Goal: Task Accomplishment & Management: Use online tool/utility

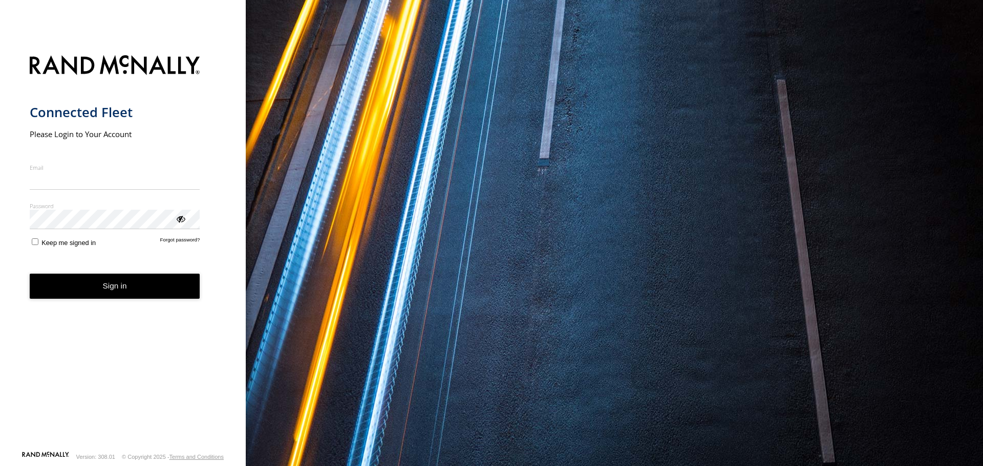
type input "**********"
click at [136, 284] on form "**********" at bounding box center [123, 250] width 187 height 402
click at [145, 290] on button "Sign in" at bounding box center [115, 286] width 170 height 25
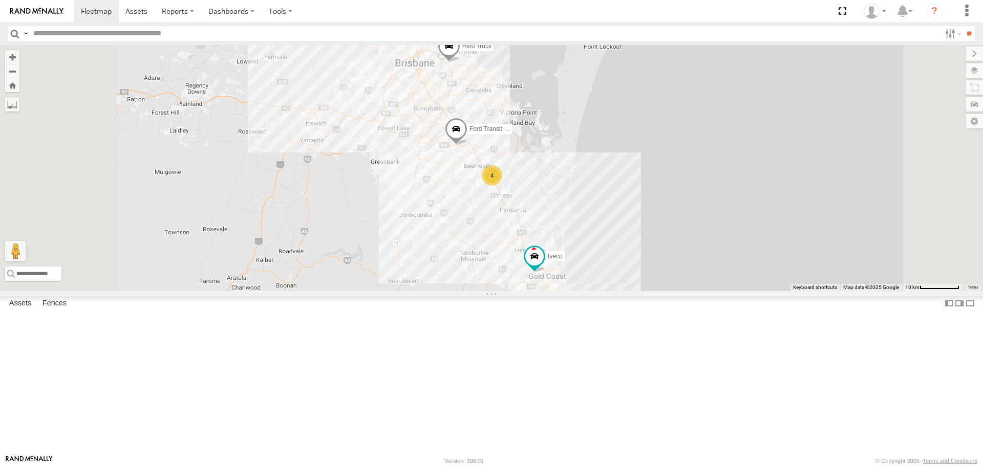
click at [460, 63] on span at bounding box center [449, 49] width 23 height 28
click at [612, 173] on div "Hino Truck 4 Ford Transit (New) Iveco Hino Truck All Assets Gateway Mtwy Tingal…" at bounding box center [491, 168] width 983 height 246
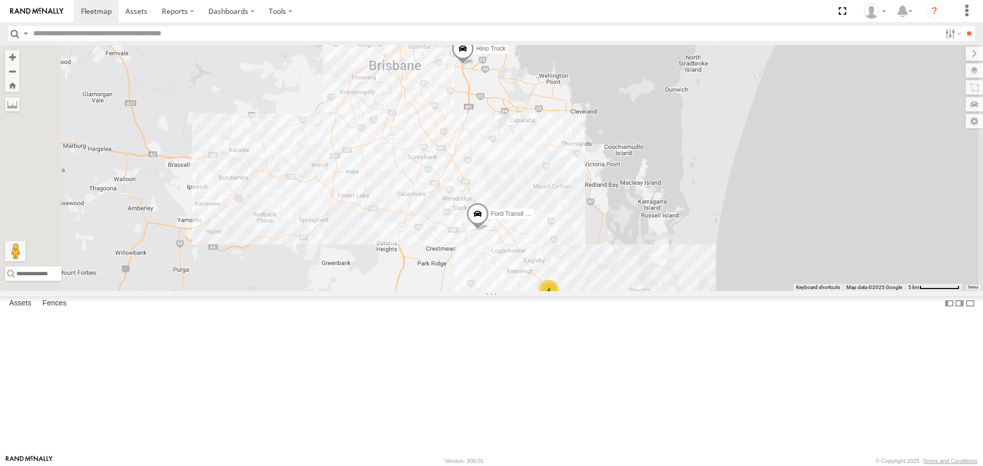
drag, startPoint x: 616, startPoint y: 270, endPoint x: 597, endPoint y: 170, distance: 101.6
click at [597, 170] on div "Hino Truck Ford Transit (New) Iveco 4" at bounding box center [491, 168] width 983 height 246
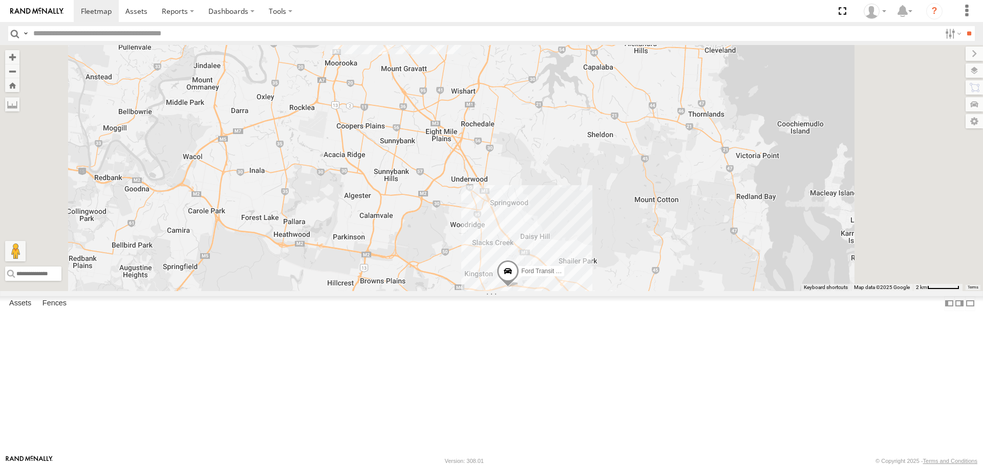
drag, startPoint x: 662, startPoint y: 282, endPoint x: 639, endPoint y: 117, distance: 167.0
click at [639, 117] on div "Hino Truck Ford Transit (New) Iveco" at bounding box center [491, 168] width 983 height 246
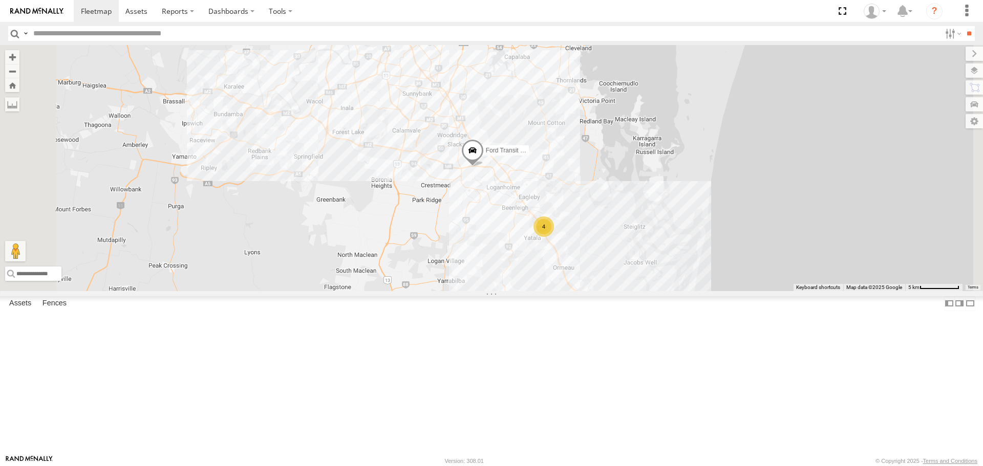
drag, startPoint x: 670, startPoint y: 346, endPoint x: 634, endPoint y: 253, distance: 99.8
click at [634, 253] on div "Hino Truck Ford Transit (New) Iveco 4" at bounding box center [491, 168] width 983 height 246
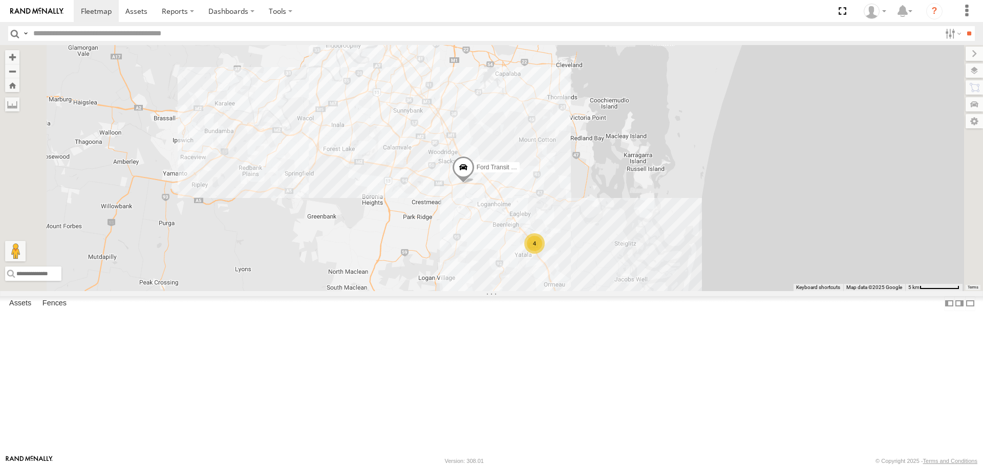
drag, startPoint x: 531, startPoint y: 193, endPoint x: 542, endPoint y: 293, distance: 100.4
click at [542, 291] on div "Hino Truck Ford Transit (New) Iveco 4" at bounding box center [491, 168] width 983 height 246
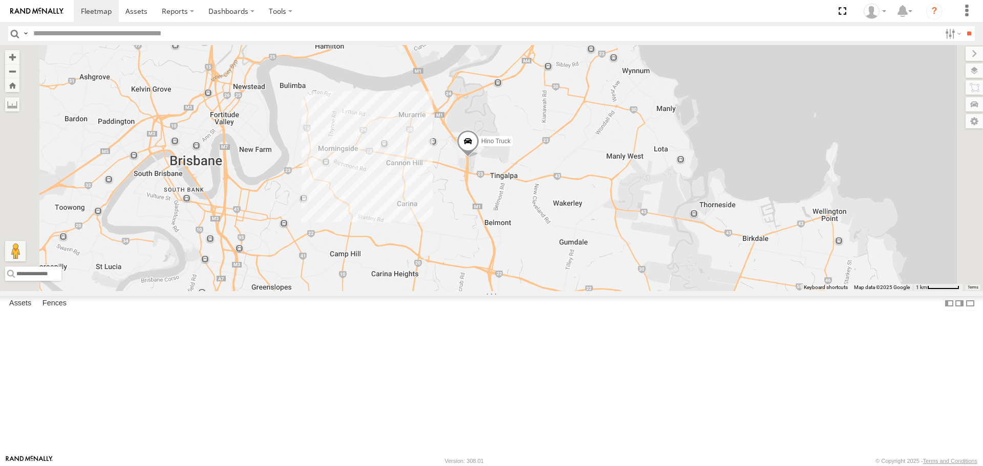
click at [479, 158] on span at bounding box center [467, 144] width 23 height 28
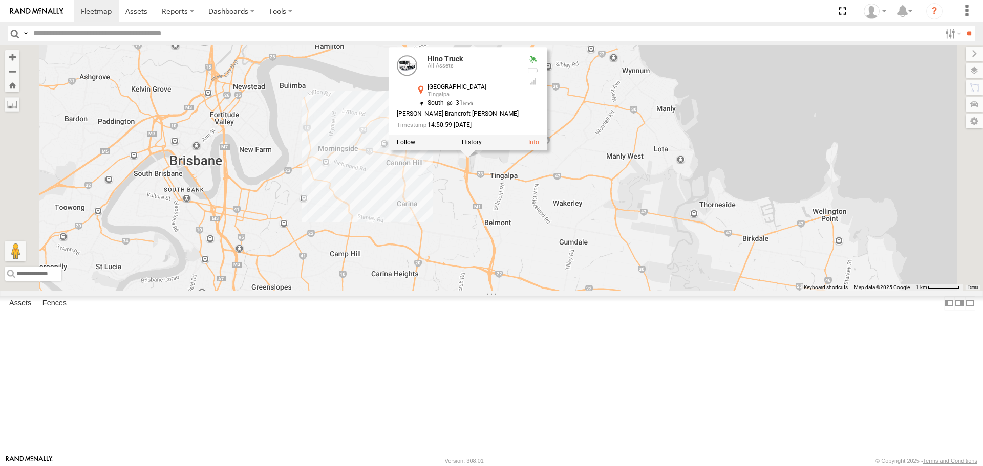
click at [661, 253] on div "Hino Truck Ford Transit (New) Iveco Hino Truck All Assets Gateway Mtwy Tingalpa…" at bounding box center [491, 168] width 983 height 246
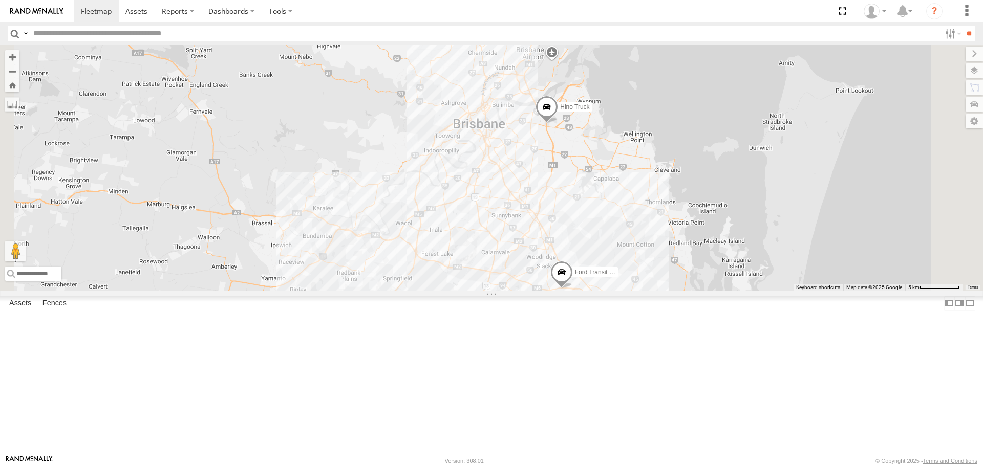
drag, startPoint x: 697, startPoint y: 376, endPoint x: 682, endPoint y: 247, distance: 129.9
click at [682, 247] on div "Hino Truck Ford Transit (New) Iveco" at bounding box center [491, 168] width 983 height 246
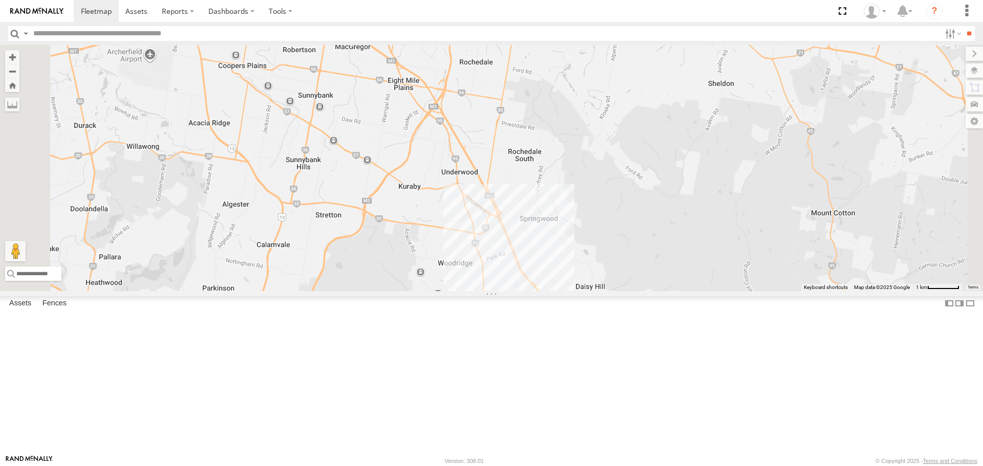
drag, startPoint x: 662, startPoint y: 256, endPoint x: 620, endPoint y: 127, distance: 135.6
click at [620, 127] on div "Hino Truck Ford Transit (New) Iveco" at bounding box center [491, 168] width 983 height 246
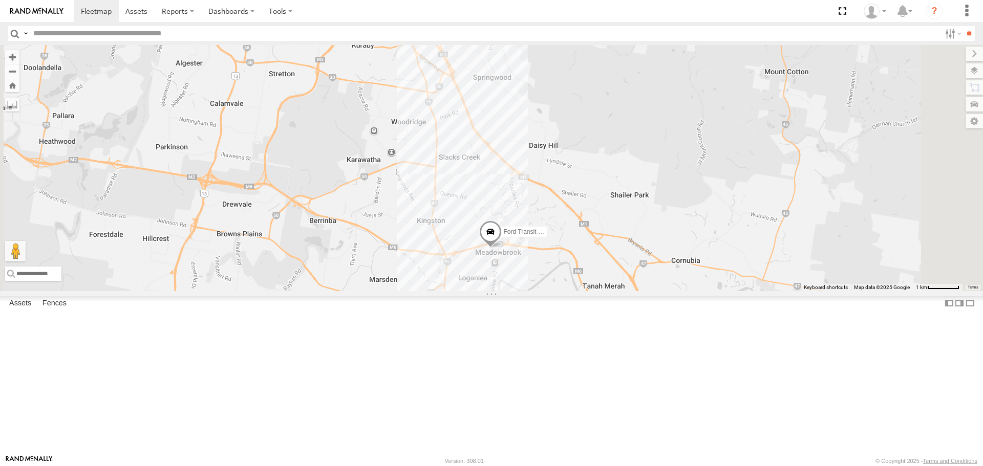
drag, startPoint x: 563, startPoint y: 338, endPoint x: 526, endPoint y: 211, distance: 132.4
click at [526, 211] on div "Hino Truck Ford Transit (New) Iveco" at bounding box center [491, 168] width 983 height 246
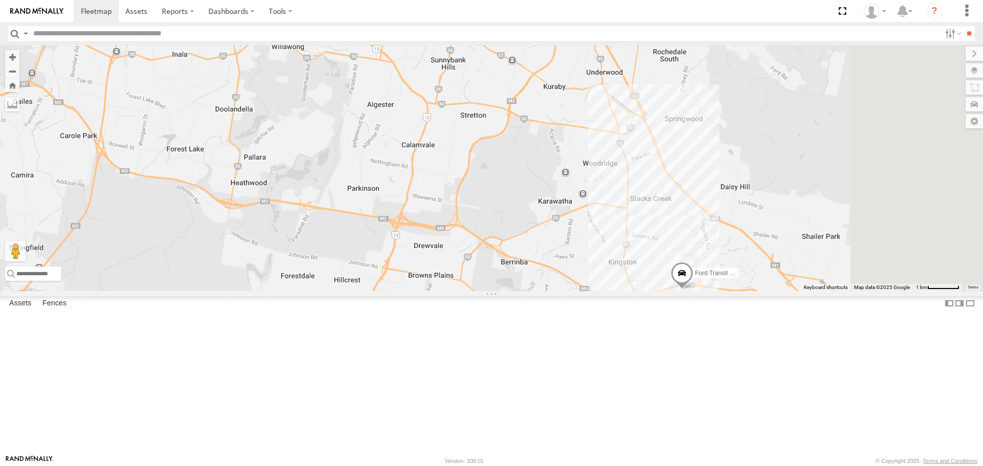
drag, startPoint x: 815, startPoint y: 344, endPoint x: 590, endPoint y: 332, distance: 226.0
click at [590, 291] on div "Hino Truck Ford Transit (New) Iveco" at bounding box center [491, 168] width 983 height 246
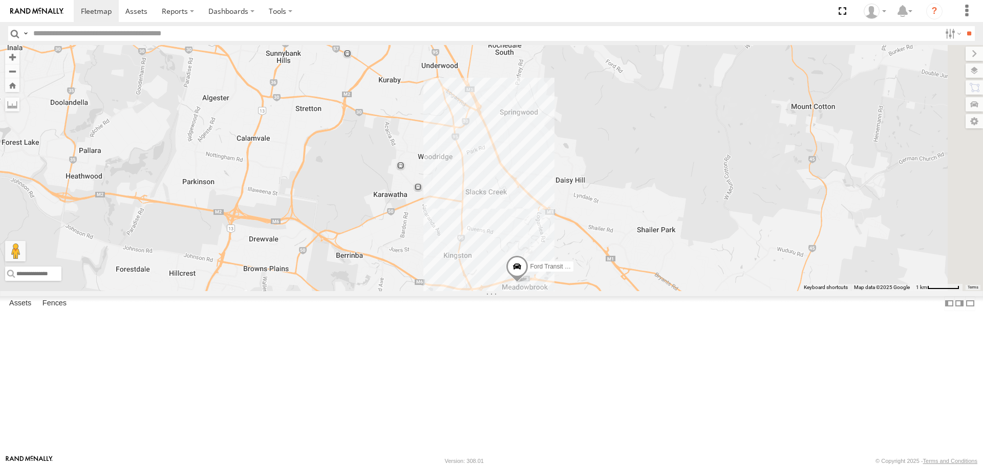
click at [656, 291] on div "Hino Truck Ford Transit (New) Iveco" at bounding box center [491, 168] width 983 height 246
click at [528, 283] on span at bounding box center [517, 269] width 23 height 28
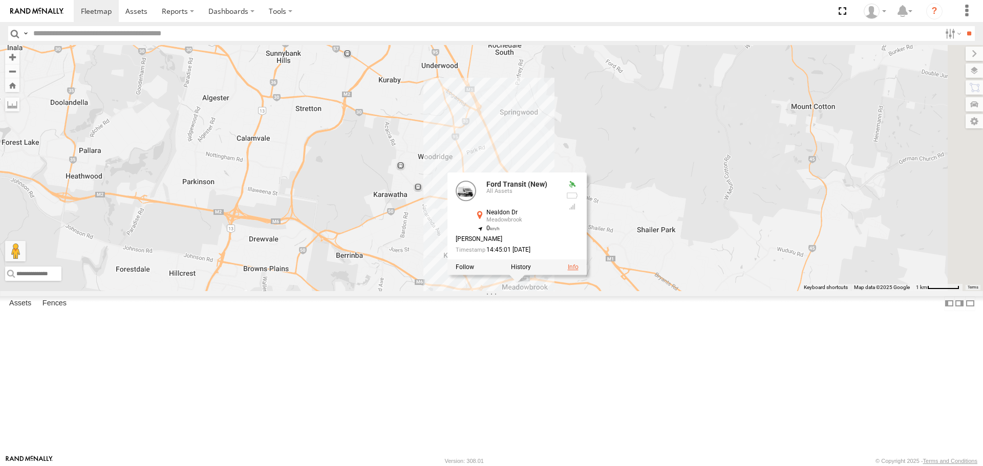
click at [578, 271] on link at bounding box center [573, 267] width 11 height 7
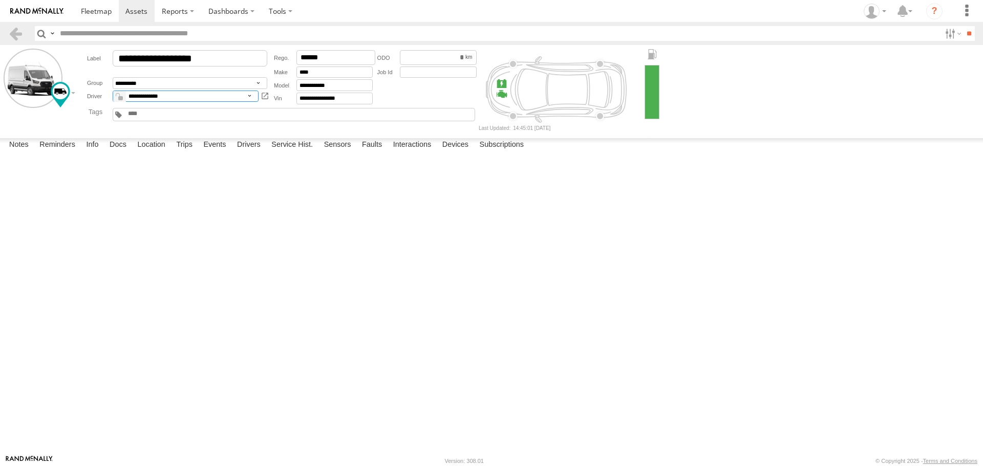
click at [247, 94] on select "**********" at bounding box center [186, 97] width 146 height 12
click at [418, 135] on main "**********" at bounding box center [491, 250] width 983 height 410
click at [252, 99] on select "**********" at bounding box center [186, 97] width 146 height 12
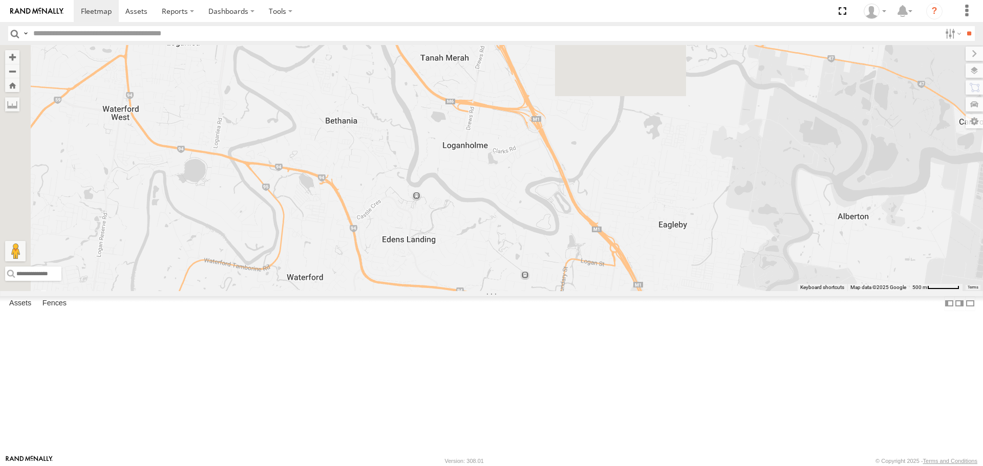
drag, startPoint x: 437, startPoint y: 205, endPoint x: 661, endPoint y: 377, distance: 281.8
click at [661, 291] on div "Hino Truck Ford Transit (New) Iveco Van 5- Renault Master - 052•LI8 3" at bounding box center [491, 168] width 983 height 246
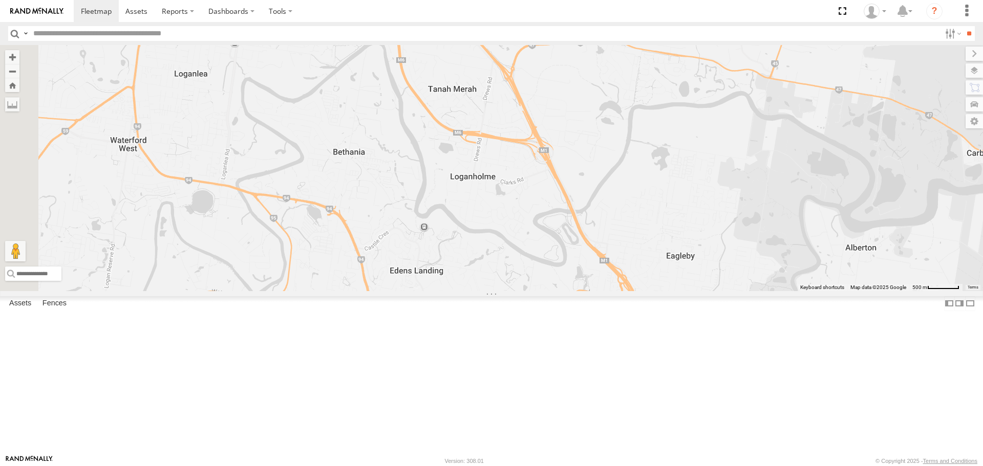
drag, startPoint x: 408, startPoint y: 118, endPoint x: 409, endPoint y: 232, distance: 114.6
click at [409, 235] on div "Hino Truck Ford Transit (New) Iveco Van 5- Renault Master - 052•LI8 3" at bounding box center [491, 168] width 983 height 246
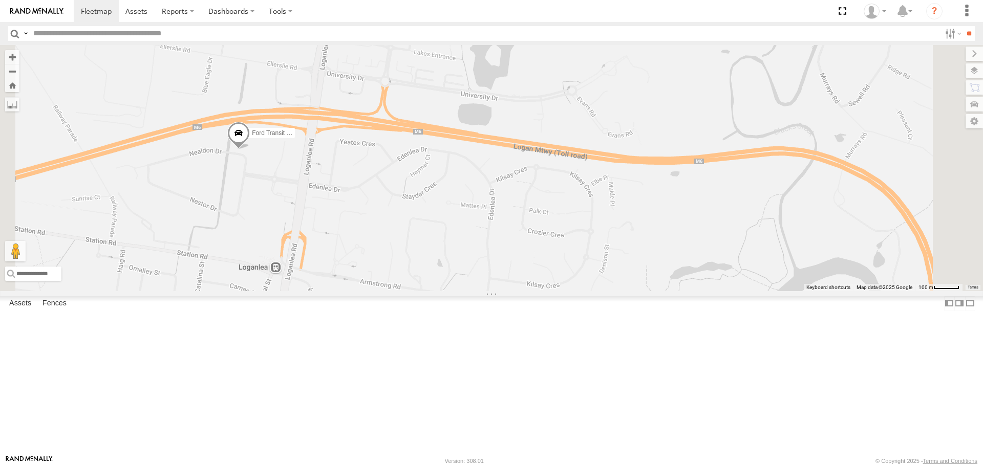
click at [250, 150] on span at bounding box center [238, 136] width 23 height 28
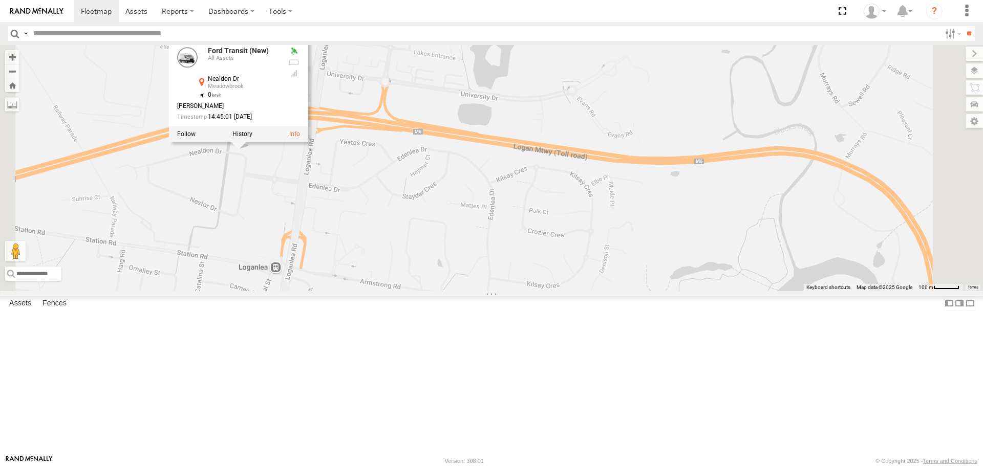
click at [403, 256] on div "Hino Truck Ford Transit (New) Iveco Van 5- Renault Master - 052•LI8 Ford Transi…" at bounding box center [491, 168] width 983 height 246
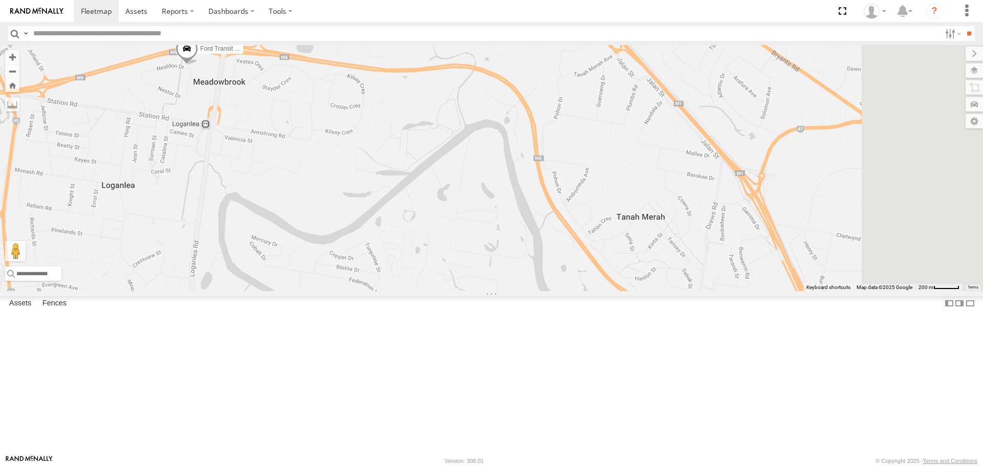
drag, startPoint x: 636, startPoint y: 332, endPoint x: 391, endPoint y: 35, distance: 384.6
click at [391, 36] on body at bounding box center [491, 233] width 983 height 466
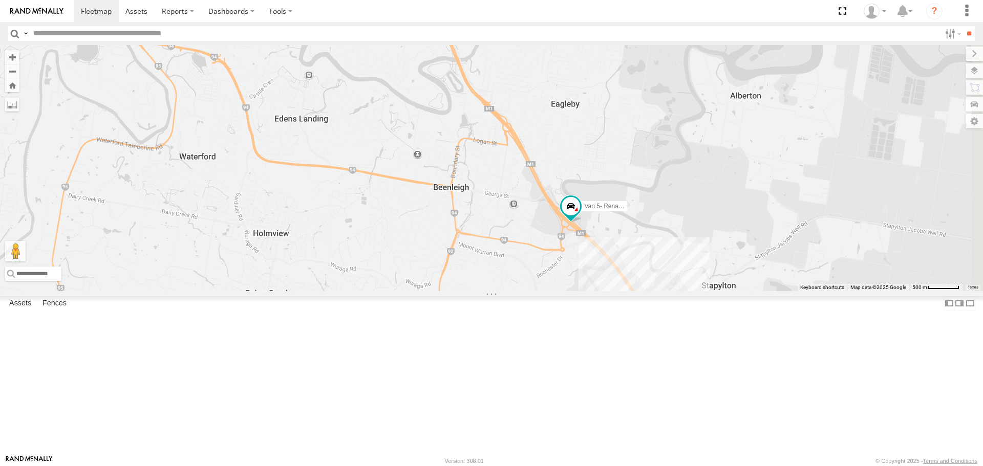
drag, startPoint x: 743, startPoint y: 315, endPoint x: 643, endPoint y: 235, distance: 127.8
click at [617, 220] on div "Hino Truck Ford Transit (New) Iveco Van 5- Renault Master - 052•LI8" at bounding box center [491, 168] width 983 height 246
click at [580, 215] on span at bounding box center [570, 206] width 18 height 18
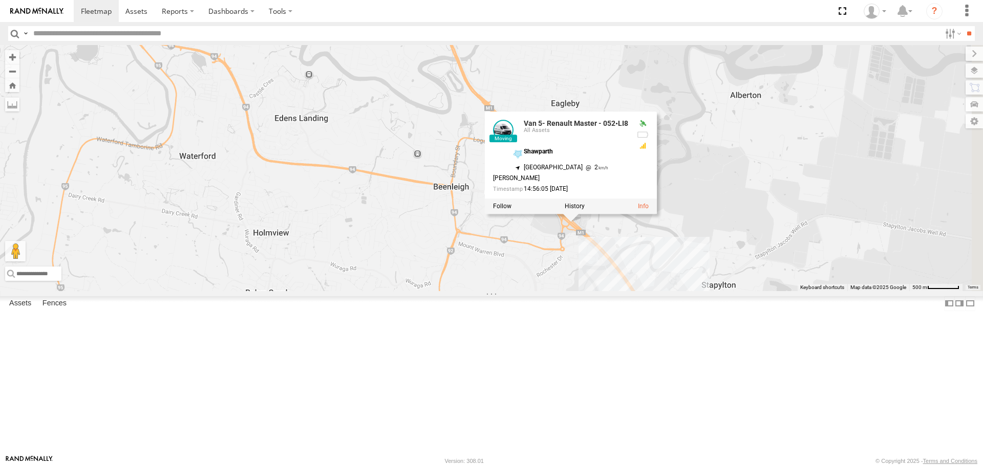
click at [784, 291] on div "Hino Truck Ford Transit (New) Iveco Van 5- Renault Master - 052•LI8 3 Van 5- Re…" at bounding box center [491, 168] width 983 height 246
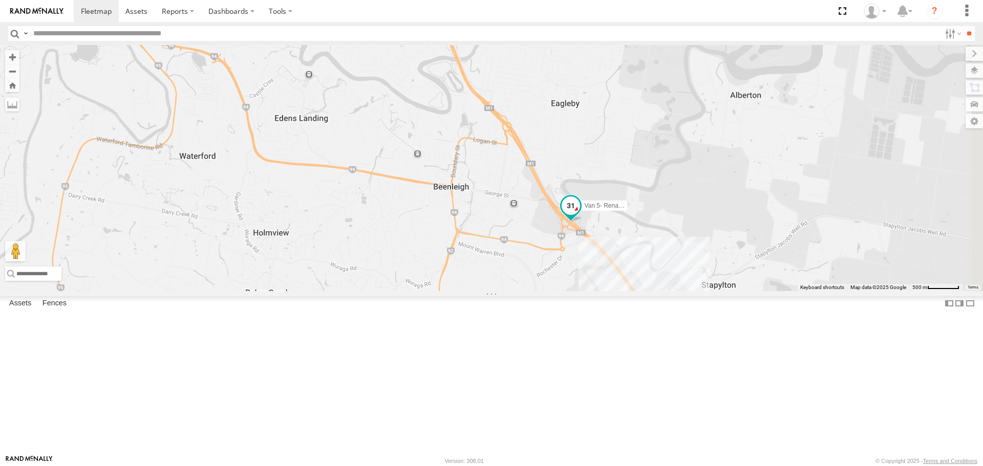
click at [580, 215] on span at bounding box center [570, 206] width 18 height 18
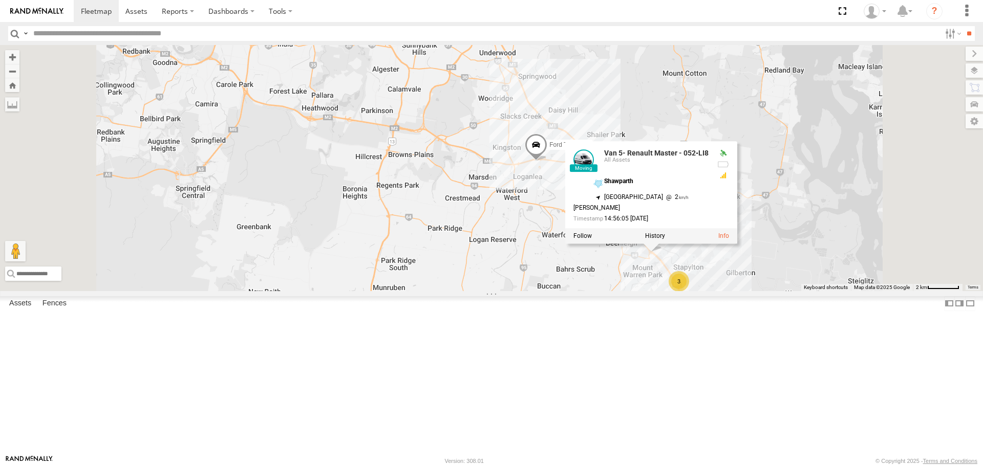
click at [808, 291] on div "Hino Truck Ford Transit (New) Iveco Van 5- Renault Master - 052•LI8 Van 5- Rena…" at bounding box center [491, 168] width 983 height 246
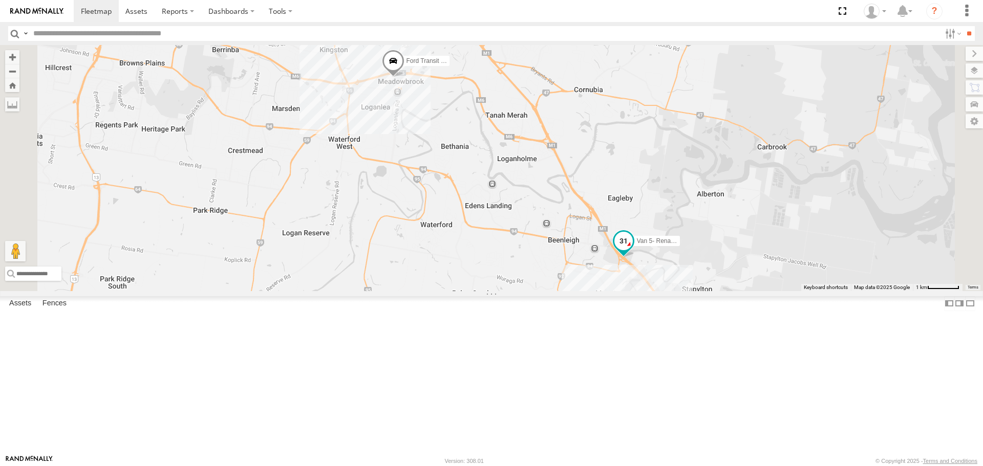
click at [633, 251] on span at bounding box center [623, 241] width 18 height 18
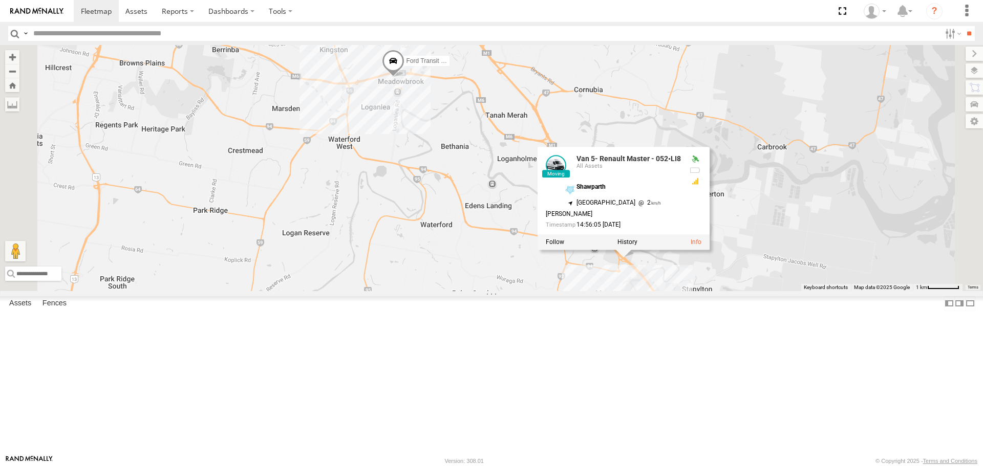
click at [831, 291] on div "Hino Truck Ford Transit (New) Iveco Van 5- Renault Master - 052•LI8 3 Van 5- Re…" at bounding box center [491, 168] width 983 height 246
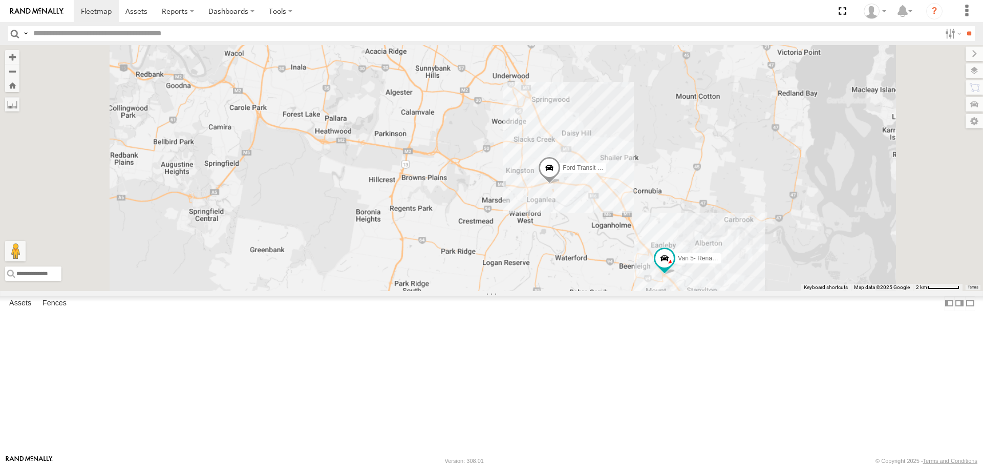
drag, startPoint x: 858, startPoint y: 405, endPoint x: 628, endPoint y: 107, distance: 376.1
click at [628, 113] on div "Hino Truck Ford Transit (New) Iveco Van 5- Renault Master - 052•LI8 3" at bounding box center [491, 168] width 983 height 246
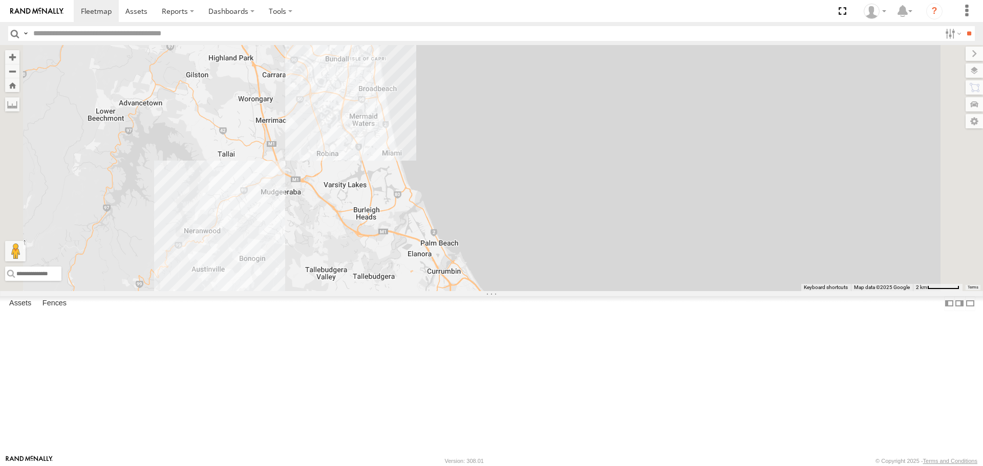
drag, startPoint x: 665, startPoint y: 178, endPoint x: 635, endPoint y: 294, distance: 119.9
click at [636, 291] on div "Hino Truck Ford Transit (New) Iveco Van 5- Renault Master - 052•LI8 3" at bounding box center [491, 168] width 983 height 246
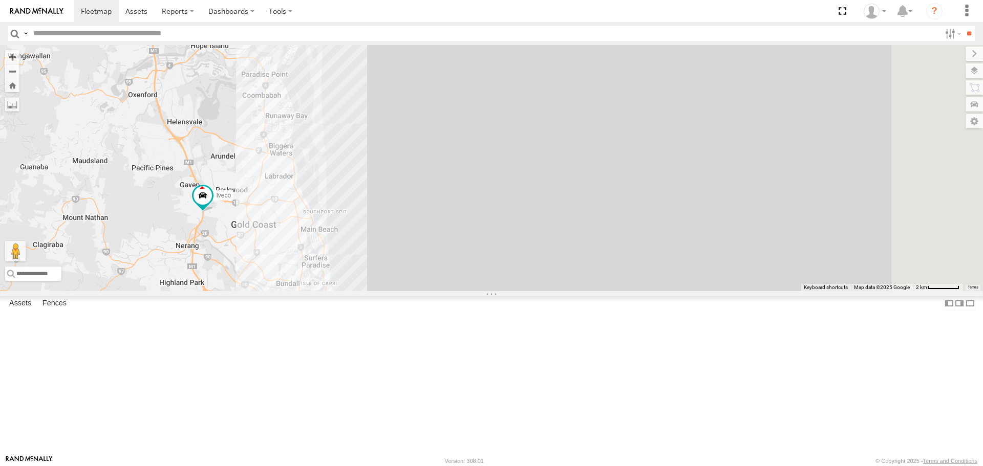
drag, startPoint x: 425, startPoint y: 240, endPoint x: 526, endPoint y: 244, distance: 100.9
click at [526, 244] on div "Hino Truck Ford Transit (New) Iveco Van 5- Renault Master - 052•LI8 3" at bounding box center [491, 168] width 983 height 246
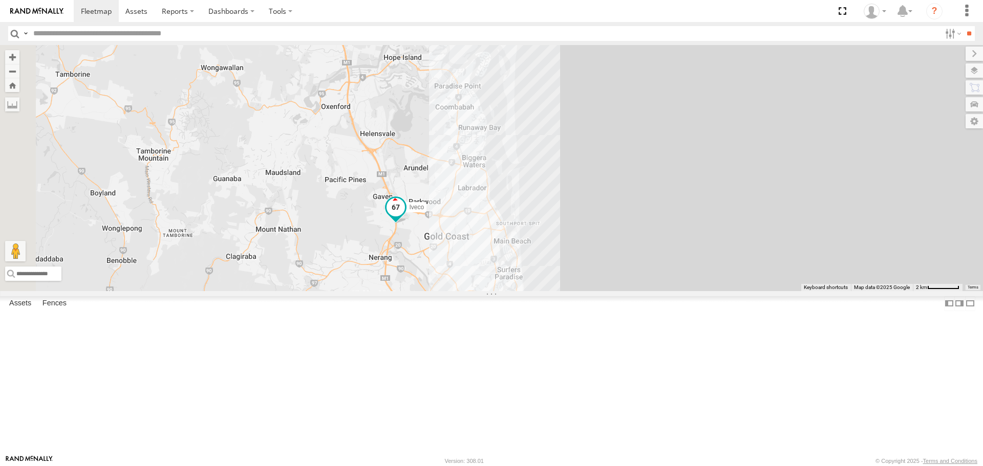
click at [405, 216] on span at bounding box center [395, 207] width 18 height 18
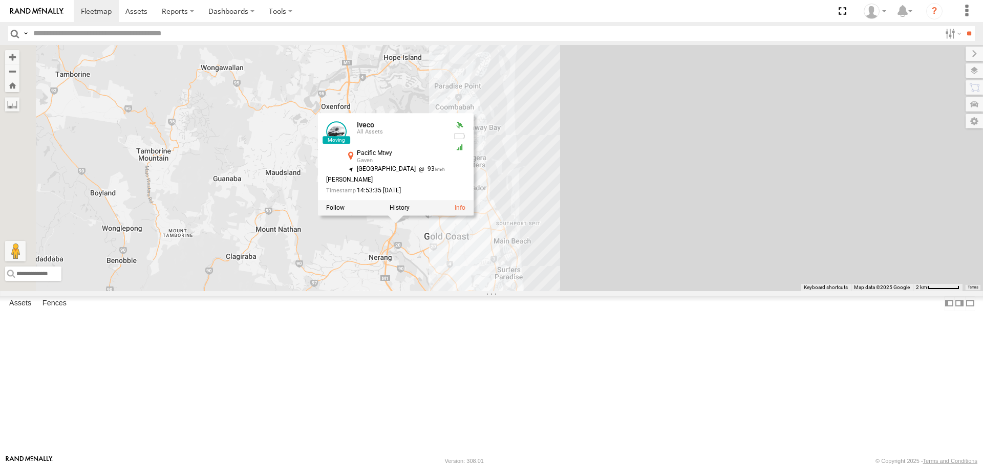
click at [644, 282] on div "Hino Truck Ford Transit (New) Iveco Van 5- Renault Master - 052•LI8 3 Iveco All…" at bounding box center [491, 168] width 983 height 246
click at [583, 291] on div "Hino Truck Ford Transit (New) Iveco Van 5- Renault Master - 052•LI8 3 Iveco All…" at bounding box center [491, 168] width 983 height 246
click at [545, 291] on div "Hino Truck Ford Transit (New) Iveco Van 5- Renault Master - 052•LI8 3 Iveco All…" at bounding box center [491, 168] width 983 height 246
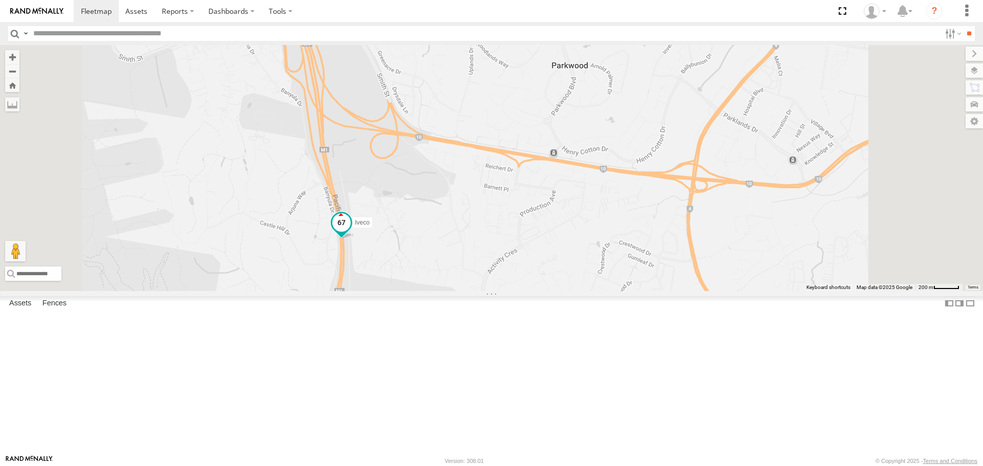
click at [351, 232] on span at bounding box center [341, 222] width 18 height 18
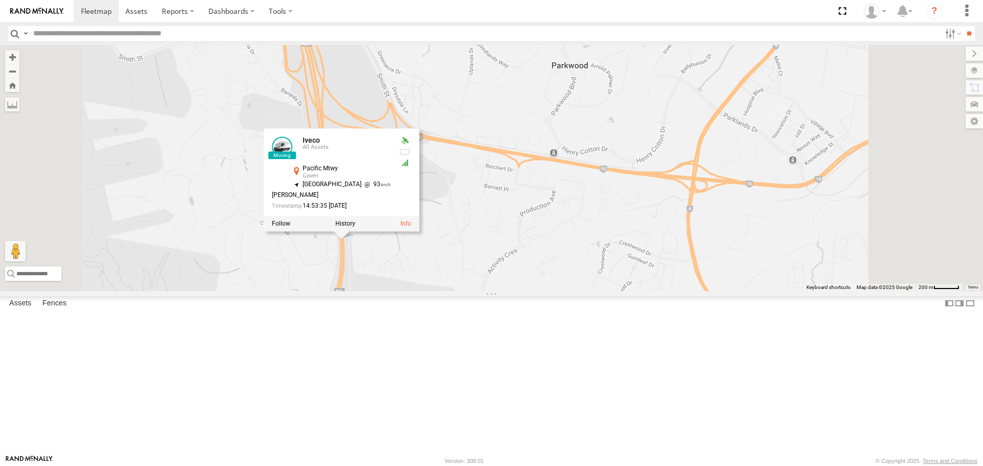
click at [589, 291] on div "Hino Truck Ford Transit (New) Iveco Van 5- Renault Master - 052•LI8 Iveco All A…" at bounding box center [491, 168] width 983 height 246
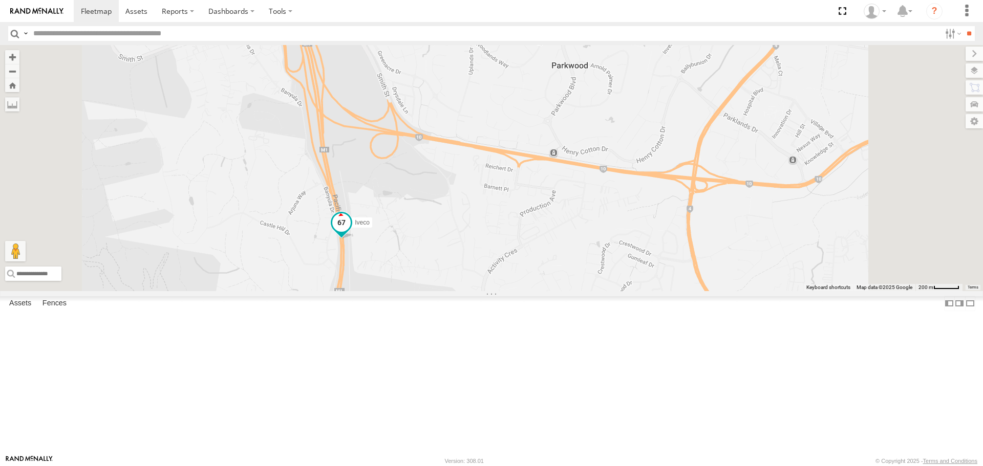
click at [353, 239] on span at bounding box center [341, 225] width 23 height 28
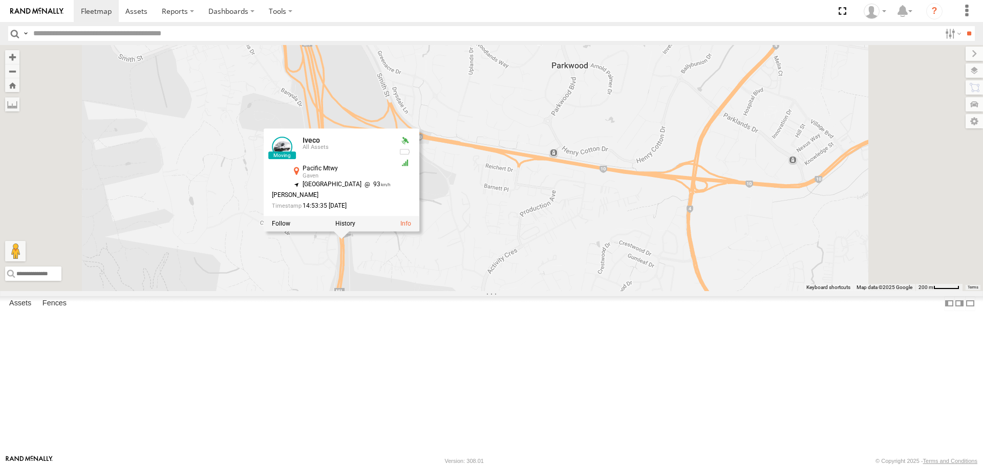
click at [574, 281] on div "Hino Truck Ford Transit (New) Iveco Van 5- Renault Master - 052•LI8 Iveco All A…" at bounding box center [491, 168] width 983 height 246
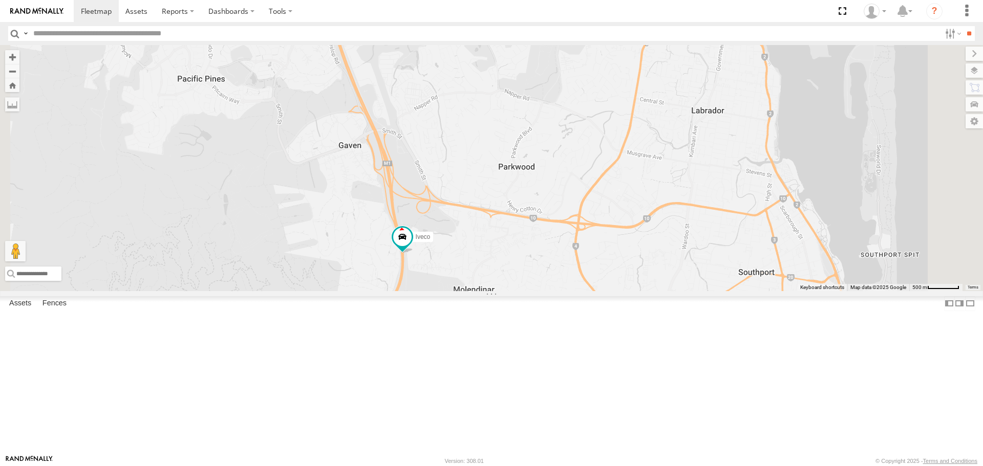
drag, startPoint x: 519, startPoint y: 189, endPoint x: 626, endPoint y: 490, distance: 319.8
click at [626, 466] on html at bounding box center [491, 233] width 983 height 466
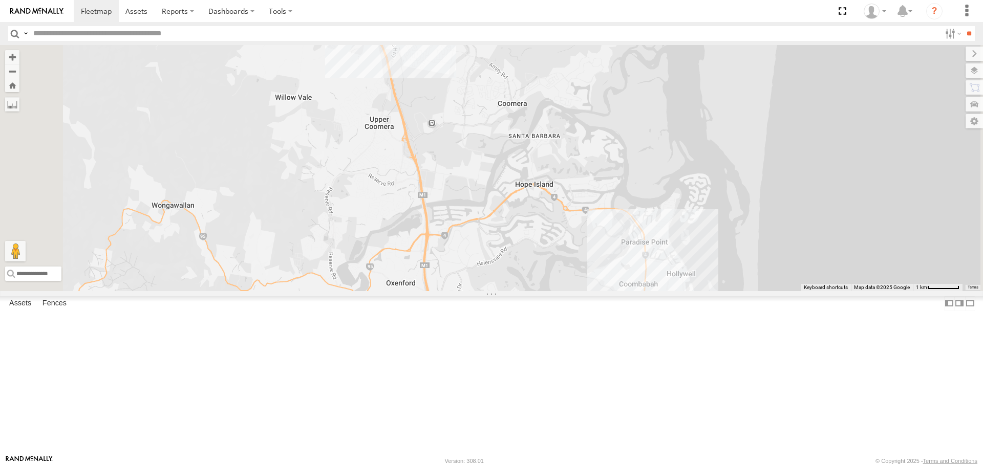
drag, startPoint x: 616, startPoint y: 477, endPoint x: 617, endPoint y: 482, distance: 5.2
click at [617, 466] on html at bounding box center [491, 233] width 983 height 466
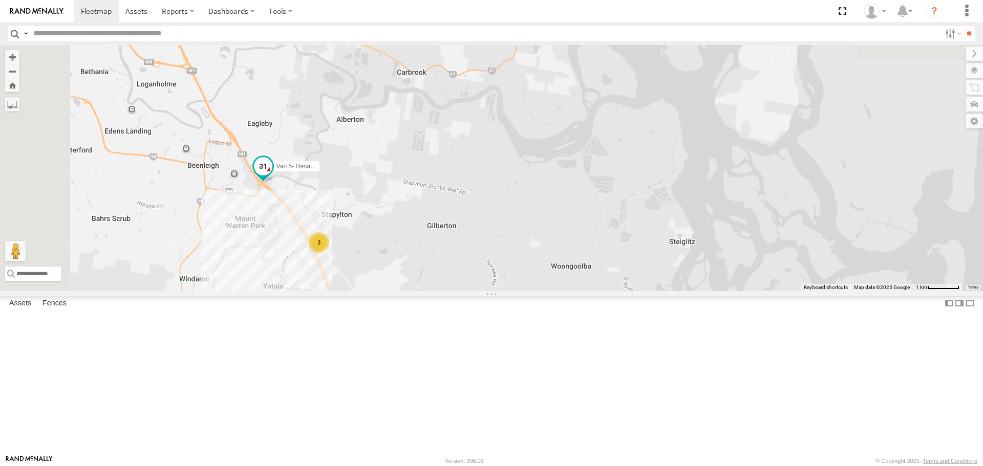
click at [272, 176] on span at bounding box center [263, 167] width 18 height 18
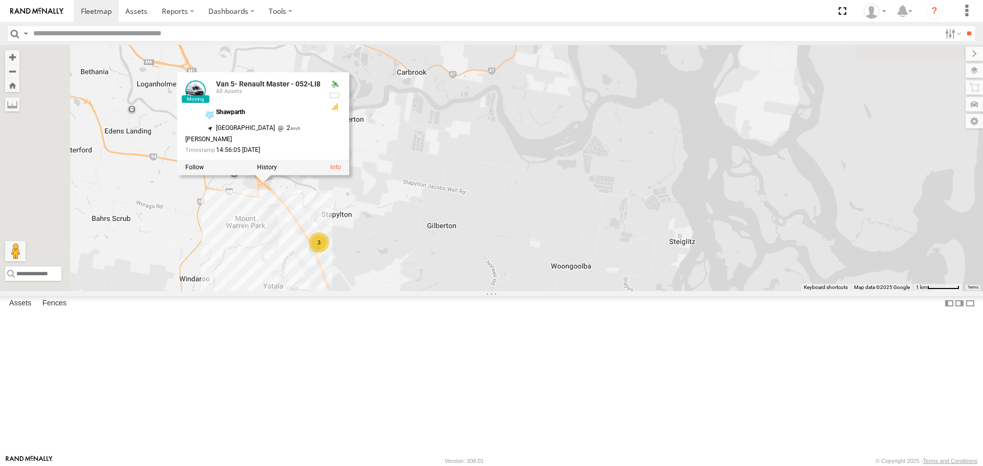
click at [557, 266] on div "Hino Truck Ford Transit (New) Iveco Van 5- Renault Master - 052•LI8 3 Van 5- Re…" at bounding box center [491, 168] width 983 height 246
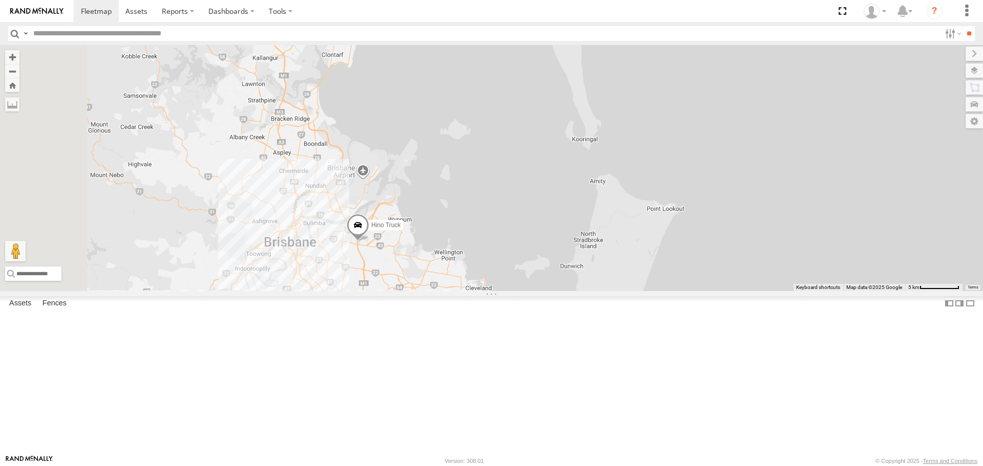
drag, startPoint x: 463, startPoint y: 94, endPoint x: 523, endPoint y: 489, distance: 399.7
click at [523, 466] on html at bounding box center [491, 233] width 983 height 466
click at [371, 248] on span at bounding box center [360, 234] width 23 height 28
